Goal: Task Accomplishment & Management: Manage account settings

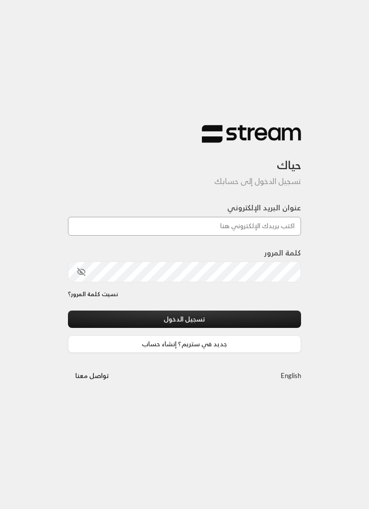
type input "[EMAIL_ADDRESS][DOMAIN_NAME]"
click at [184, 320] on button "تسجيل الدخول" at bounding box center [184, 318] width 233 height 17
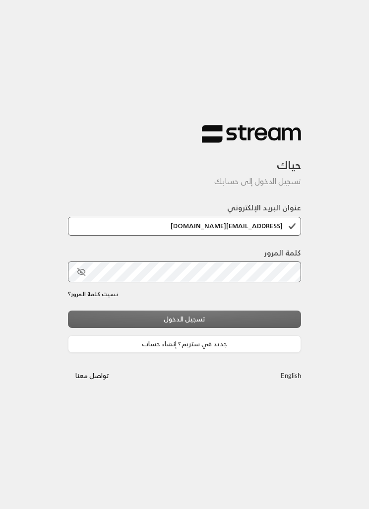
click at [271, 322] on div "تسجيل الدخول جديد في ستريم؟ إنشاء حساب" at bounding box center [184, 331] width 233 height 42
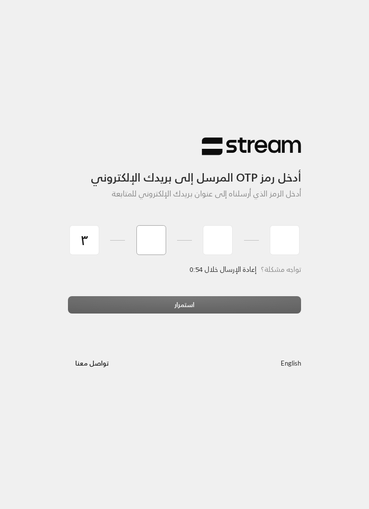
type input "3"
type input "7"
type input "3"
type input "0"
click at [268, 301] on div "استمرار" at bounding box center [184, 308] width 233 height 25
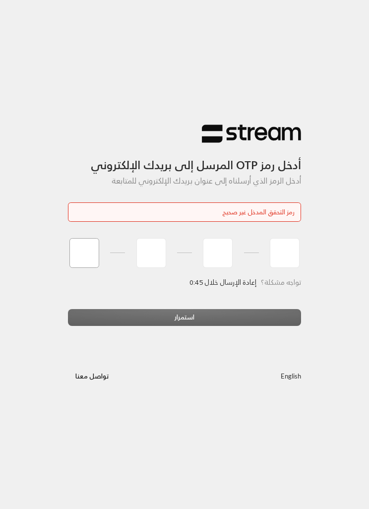
click at [83, 258] on input "tel" at bounding box center [84, 253] width 30 height 30
type input "3"
type input "0"
type input "3"
type input "7"
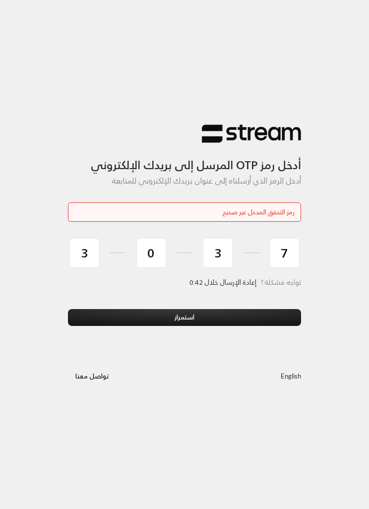
click at [247, 316] on button "استمرار" at bounding box center [184, 317] width 233 height 17
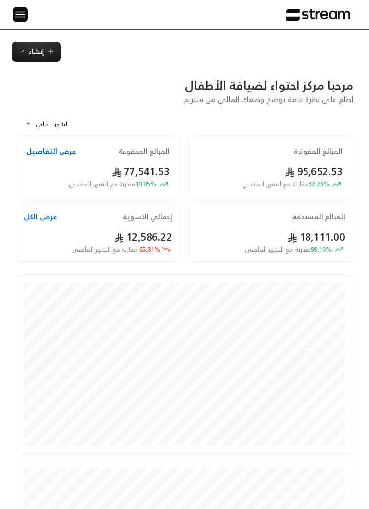
click at [16, 20] on img at bounding box center [20, 14] width 12 height 12
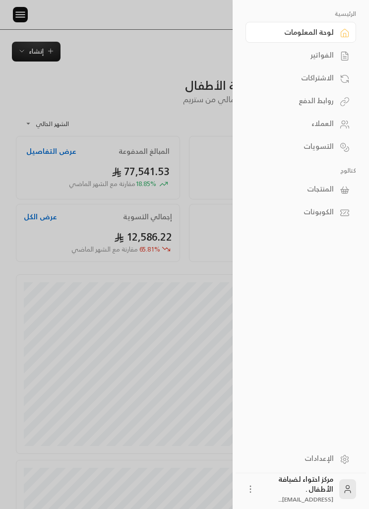
click at [318, 50] on div "الفواتير" at bounding box center [296, 55] width 76 height 10
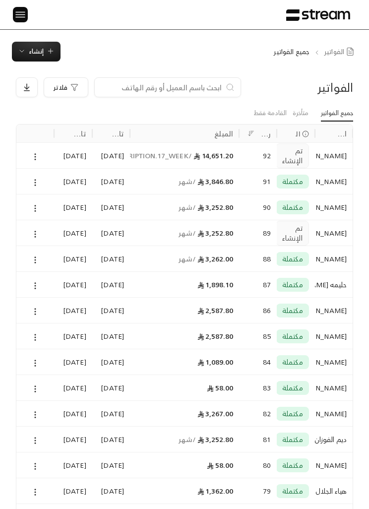
click at [20, 160] on div at bounding box center [35, 155] width 38 height 26
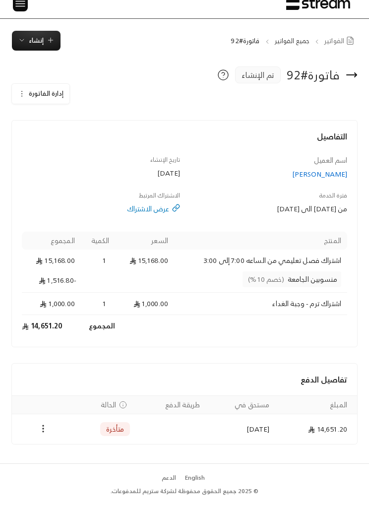
scroll to position [2, 0]
